Goal: Transaction & Acquisition: Download file/media

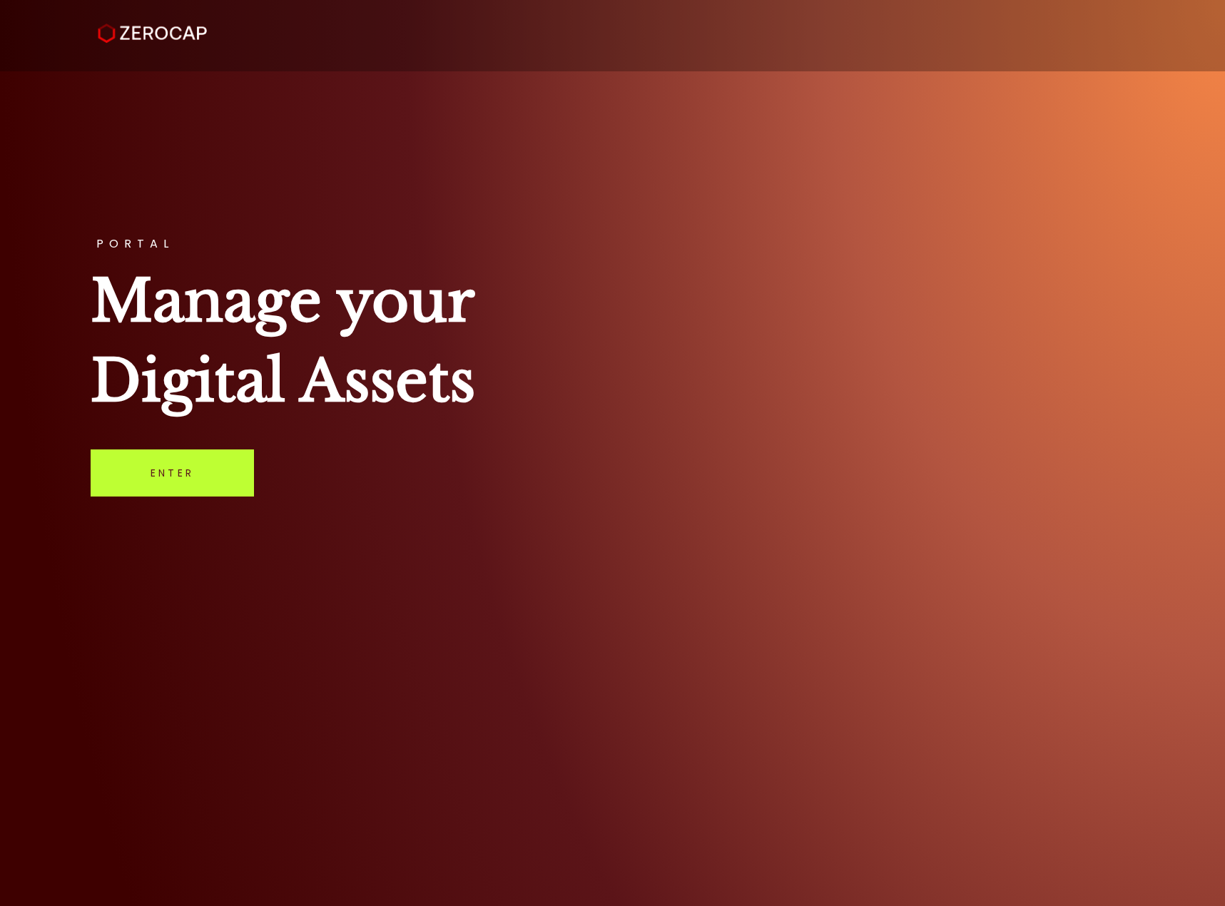
click at [196, 484] on link "Enter" at bounding box center [172, 472] width 163 height 47
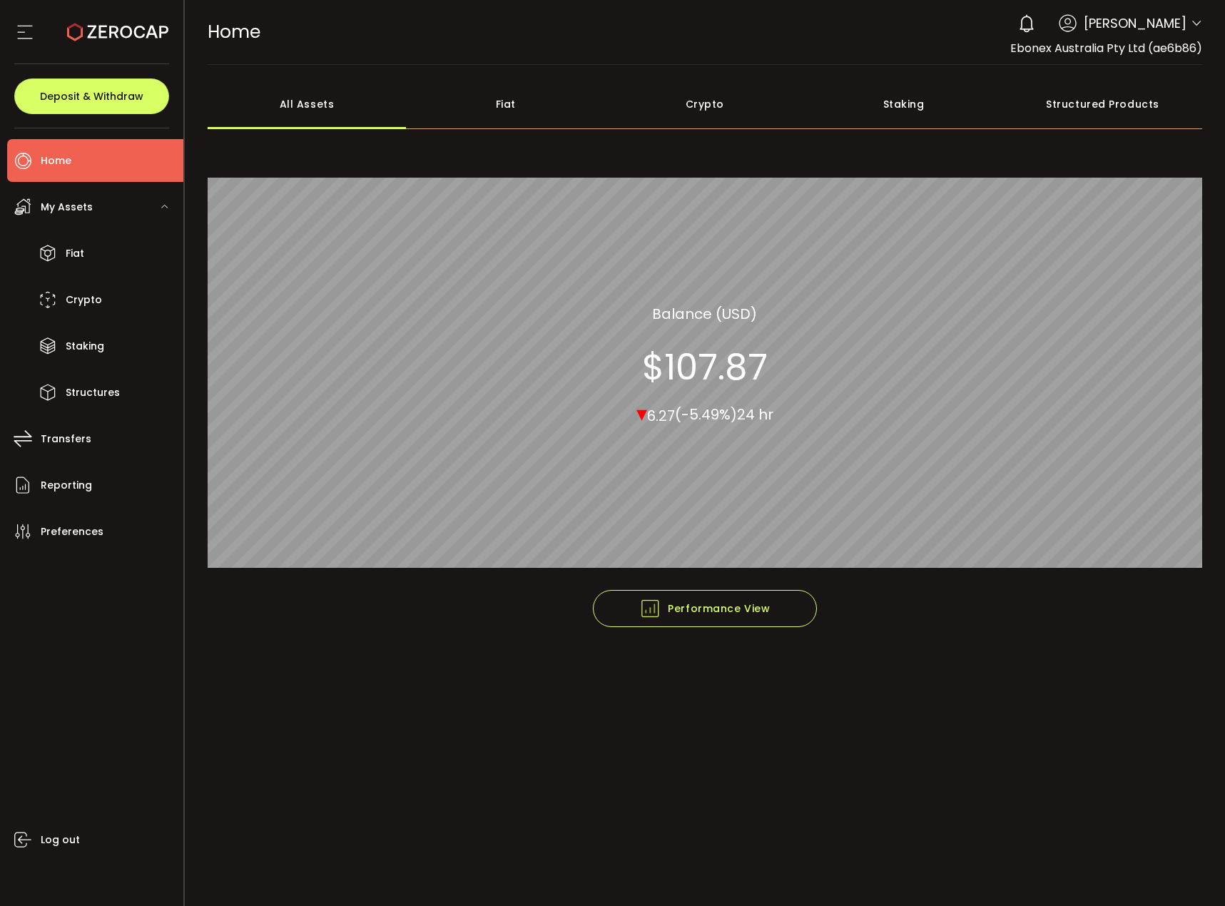
click at [1145, 26] on span "Vladyslav Yershov" at bounding box center [1134, 23] width 103 height 19
click at [1200, 25] on icon at bounding box center [1195, 23] width 11 height 11
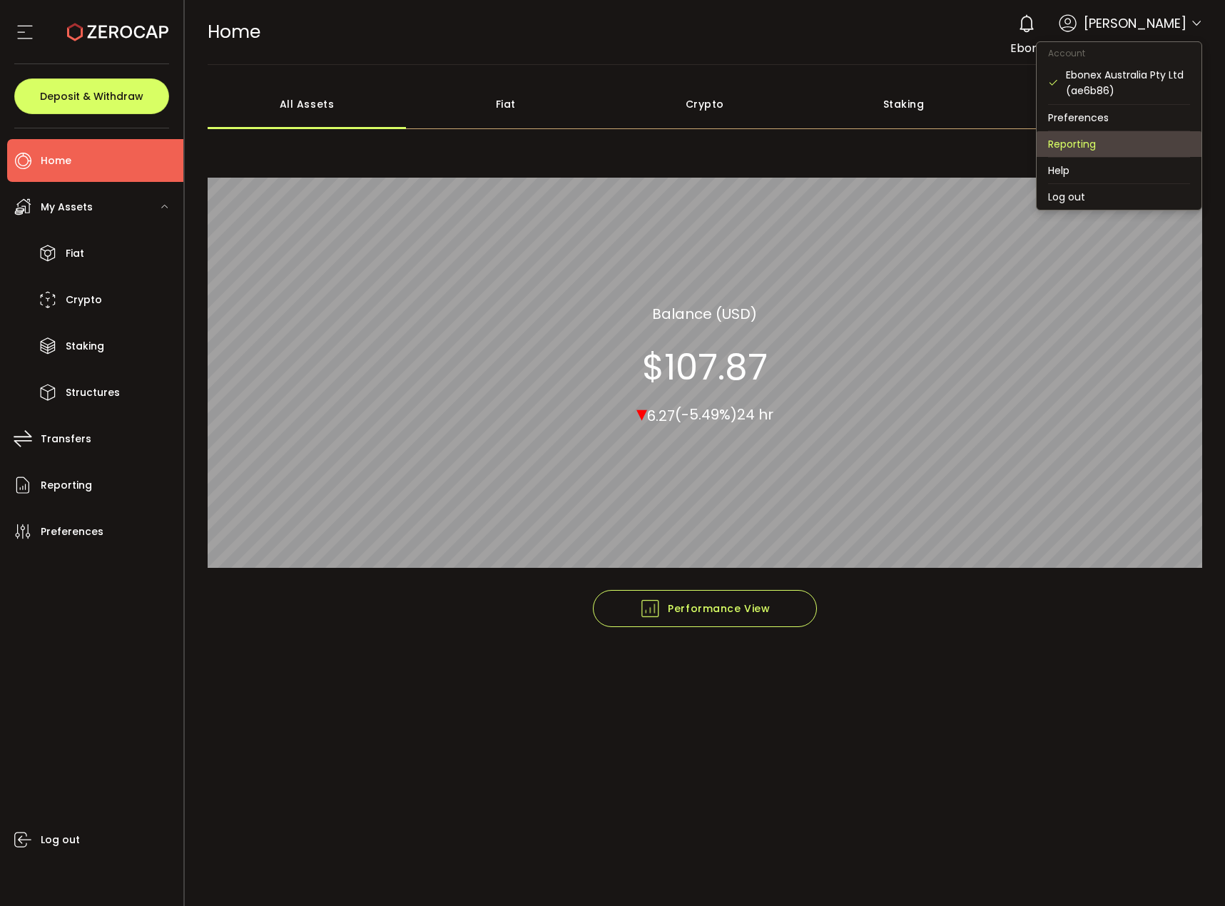
click at [1133, 145] on li "Reporting" at bounding box center [1118, 144] width 165 height 26
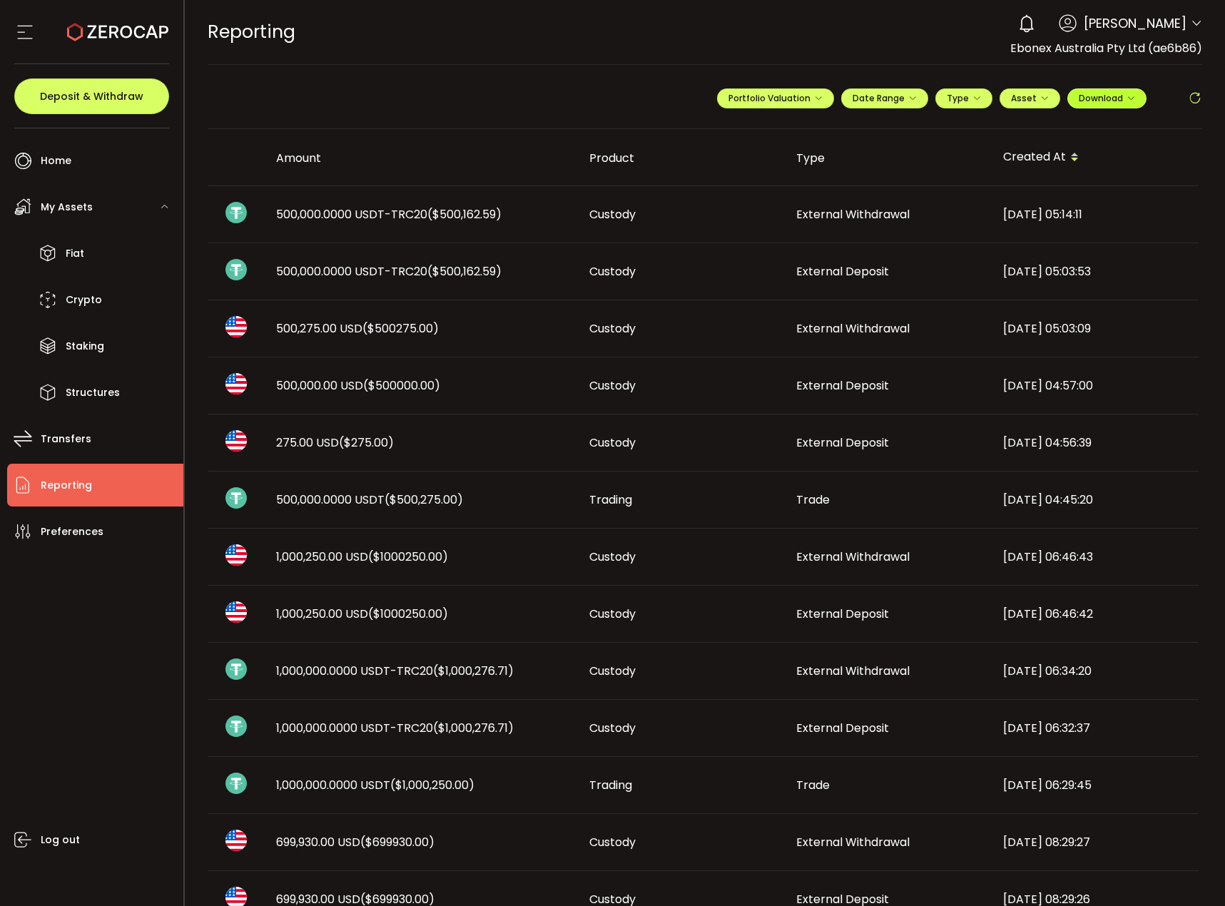
click at [1120, 98] on span "Download" at bounding box center [1106, 98] width 56 height 12
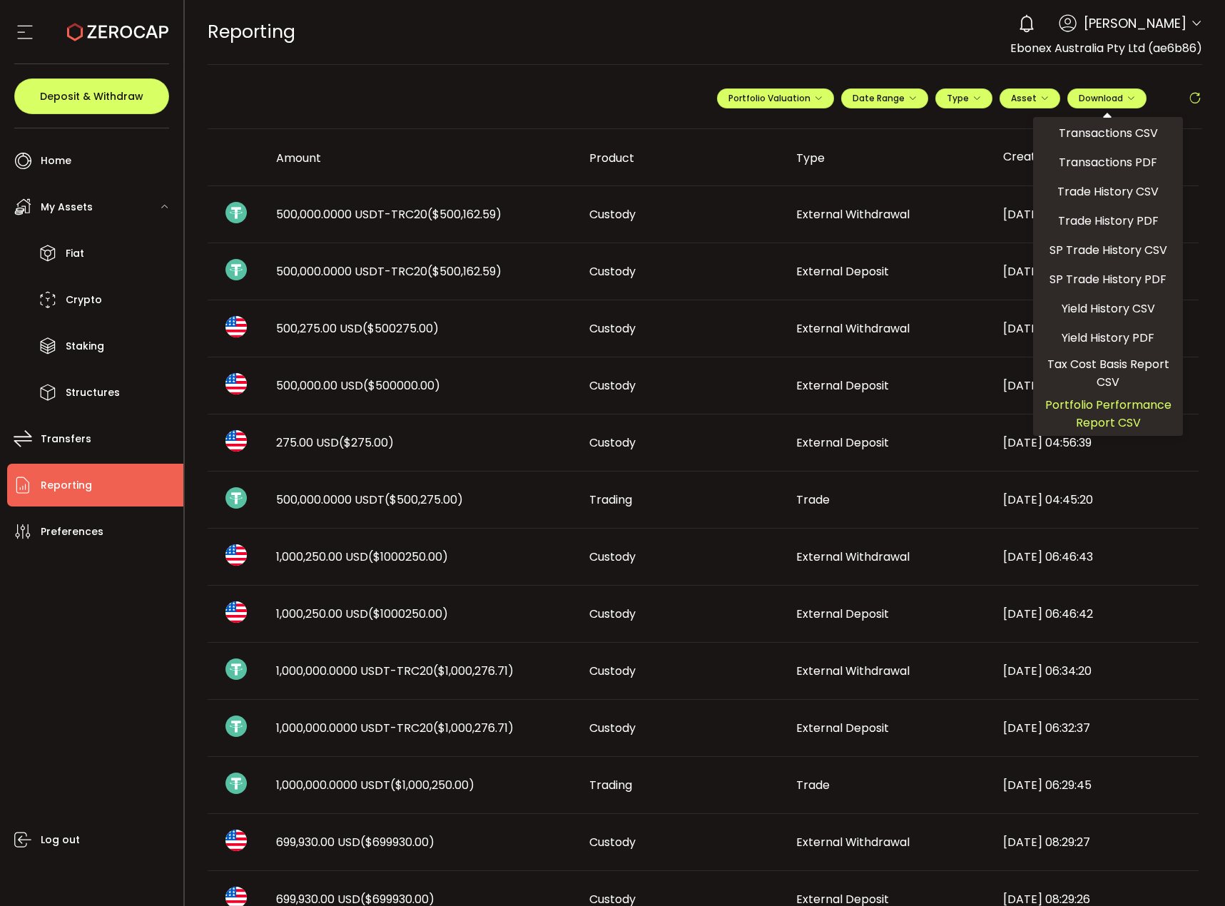
click at [1096, 414] on span "Portfolio Performance Report CSV" at bounding box center [1108, 414] width 138 height 36
